Goal: Transaction & Acquisition: Purchase product/service

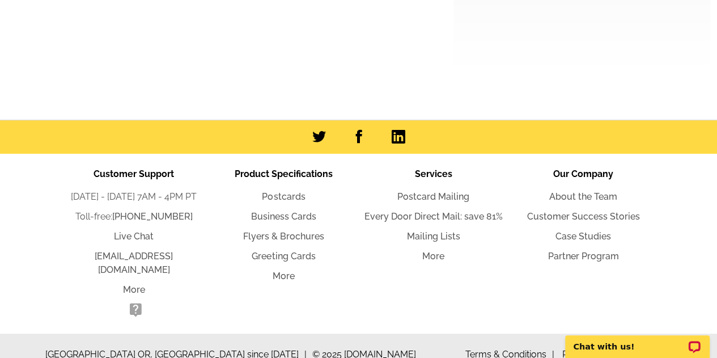
scroll to position [265, 0]
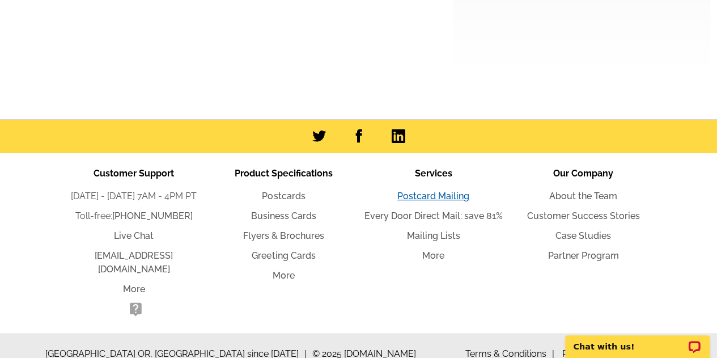
click at [436, 199] on link "Postcard Mailing" at bounding box center [433, 195] width 72 height 11
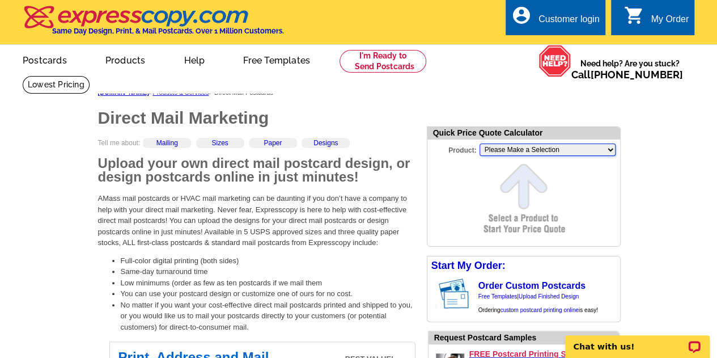
click at [541, 151] on select "Please Make a Selection Jumbo Postcard (5.5" x 8.5") Regular Postcard (4.25" x …" at bounding box center [547, 149] width 136 height 12
click at [479, 144] on select "Please Make a Selection Jumbo Postcard (5.5" x 8.5") Regular Postcard (4.25" x …" at bounding box center [547, 149] width 136 height 12
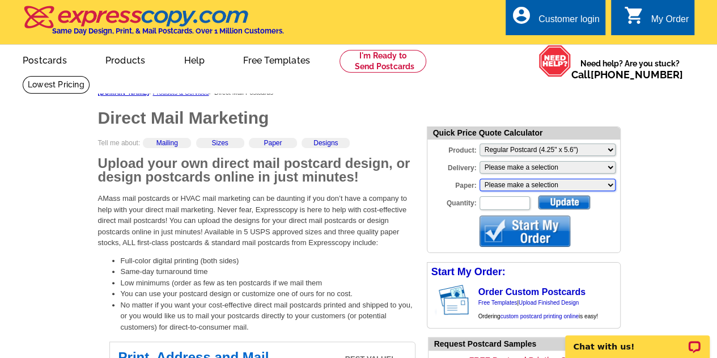
click at [584, 186] on select "Please make a selection Recyclable Board Uncoated Heavy Card Stock Uncoated Cov…" at bounding box center [547, 185] width 136 height 12
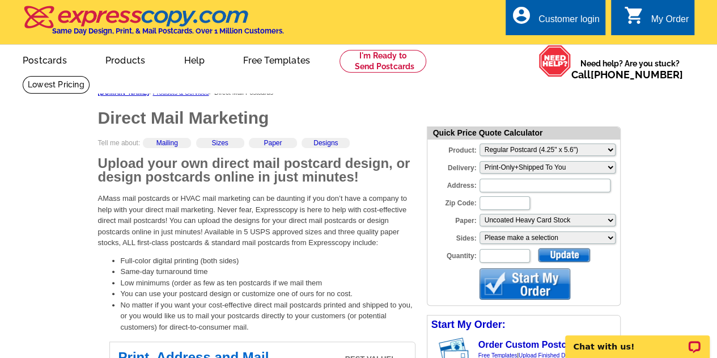
click at [506, 175] on div "Address:" at bounding box center [523, 176] width 193 height 33
click at [501, 182] on input "Address:" at bounding box center [544, 186] width 131 height 14
click at [584, 237] on select "Please make a selection One sided, color Two sided, full color" at bounding box center [547, 237] width 136 height 12
click at [568, 149] on select "Please Make a Selection Jumbo Postcard (5.5" x 8.5") Regular Postcard (4.25" x …" at bounding box center [547, 149] width 136 height 12
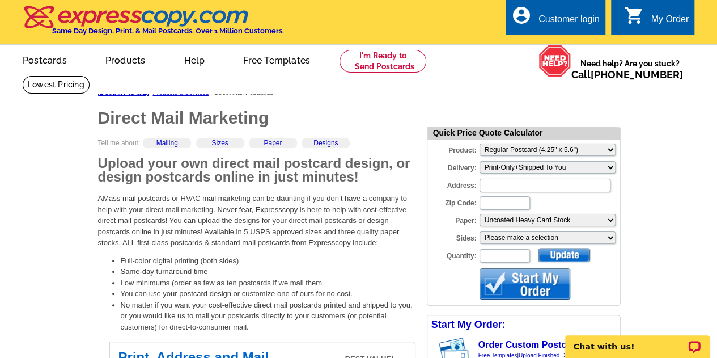
drag, startPoint x: 509, startPoint y: 260, endPoint x: 426, endPoint y: 162, distance: 128.7
click at [426, 162] on div "Quick Price Quote Calculator Product: Please Make a Selection Jumbo Postcard (5…" at bounding box center [522, 285] width 215 height 345
click at [415, 250] on div "Quick Price Quote Calculator Product: Please Make a Selection Jumbo Postcard (5…" at bounding box center [522, 285] width 215 height 345
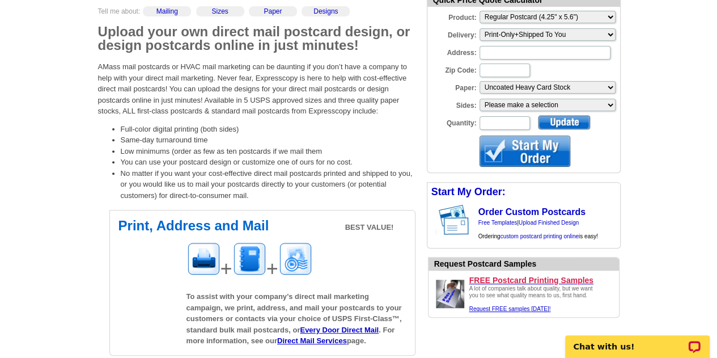
scroll to position [134, 0]
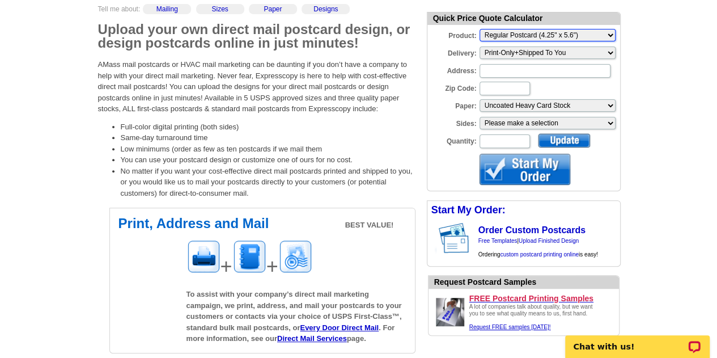
click at [559, 35] on select "Please Make a Selection Jumbo Postcard (5.5" x 8.5") Regular Postcard (4.25" x …" at bounding box center [547, 35] width 136 height 12
select select "6"
click at [479, 29] on select "Please Make a Selection Jumbo Postcard (5.5" x 8.5") Regular Postcard (4.25" x …" at bounding box center [547, 35] width 136 height 12
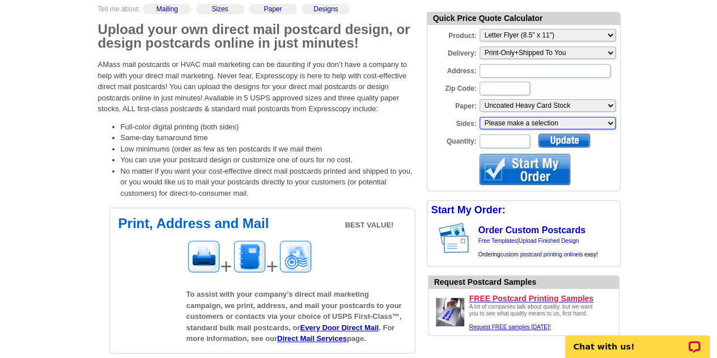
click at [554, 118] on select "Please make a selection One sided, color Two sided, full color" at bounding box center [547, 123] width 136 height 12
select select "3"
click at [479, 117] on select "Please make a selection One sided, color Two sided, full color" at bounding box center [547, 123] width 136 height 12
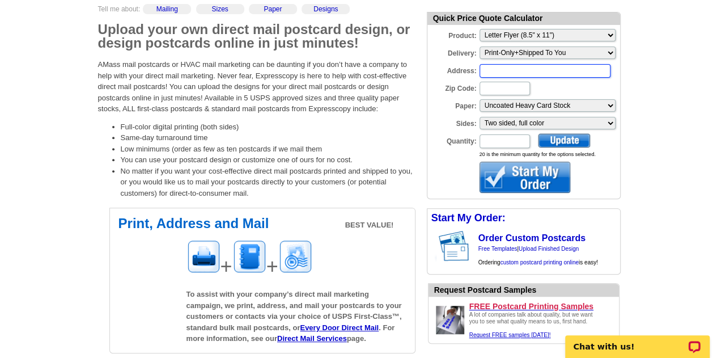
click at [494, 73] on input "Address:" at bounding box center [544, 71] width 131 height 14
type input "[STREET_ADDRESS]"
type input "30101"
click at [509, 143] on input "Quantity:" at bounding box center [504, 141] width 50 height 14
click at [549, 143] on div at bounding box center [564, 140] width 52 height 14
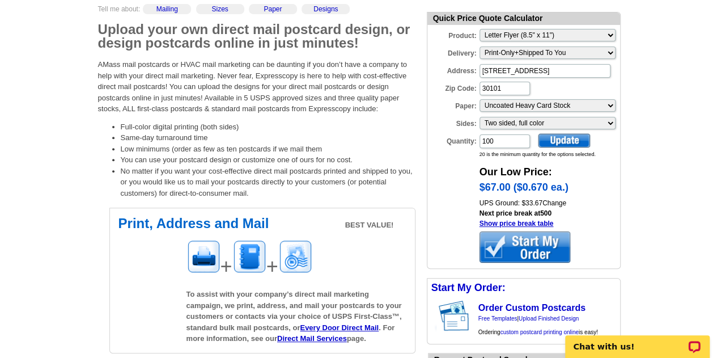
click at [497, 149] on div "Quantity: 100" at bounding box center [479, 141] width 104 height 16
drag, startPoint x: 498, startPoint y: 147, endPoint x: 475, endPoint y: 138, distance: 24.7
click at [475, 138] on div "Quantity: 100" at bounding box center [479, 141] width 104 height 16
type input "5"
type input "200"
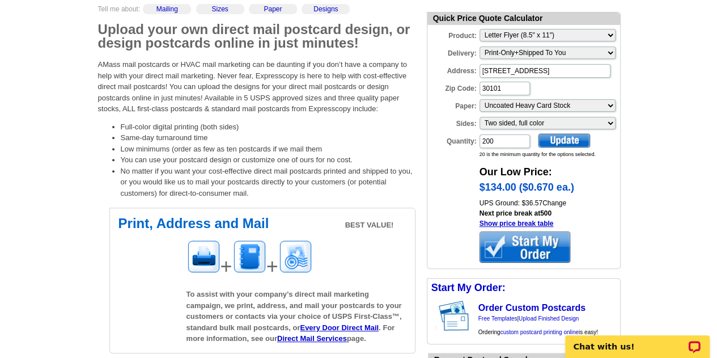
click at [533, 244] on div at bounding box center [524, 246] width 91 height 31
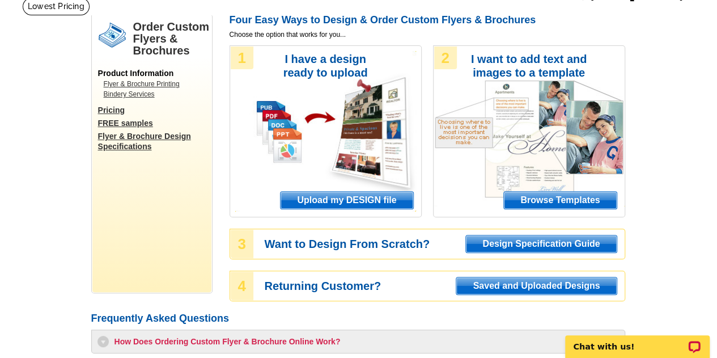
scroll to position [50, 0]
